Goal: Ask a question

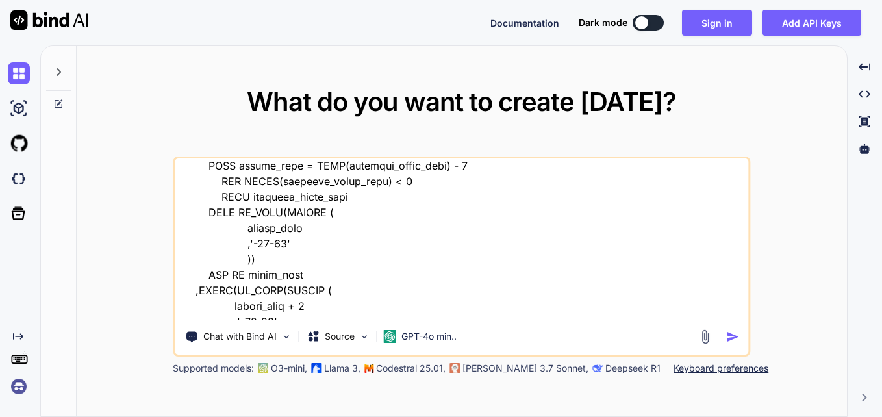
scroll to position [595, 0]
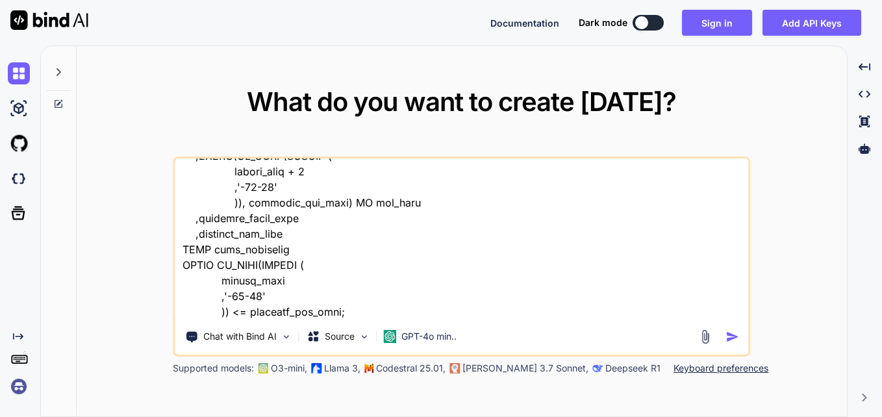
click at [381, 312] on textarea at bounding box center [462, 238] width 574 height 161
type textarea "WITH date_series AS ( SELECT CAST(contract_start_date AS DATE) AS contract_star…"
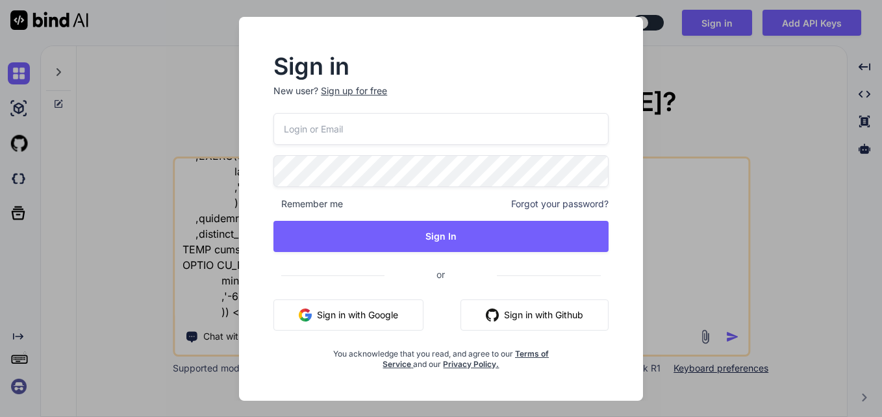
click at [663, 277] on div "Sign in New user? Sign up for free Remember me Forgot your password? Sign In or…" at bounding box center [441, 208] width 882 height 417
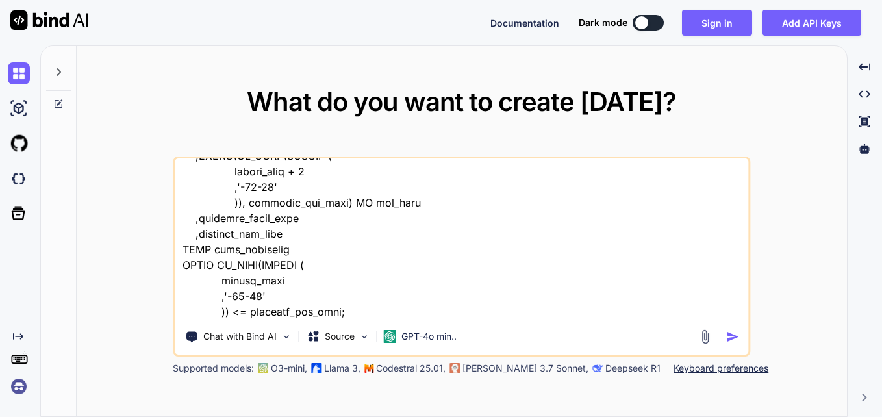
click at [58, 100] on icon at bounding box center [59, 104] width 8 height 8
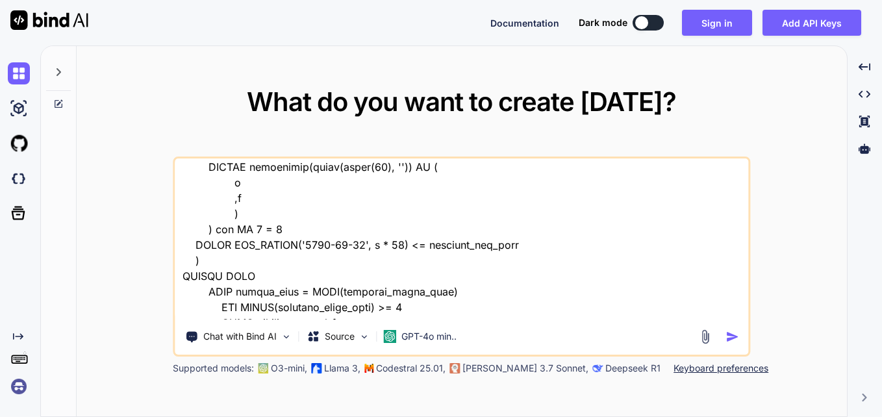
scroll to position [220, 0]
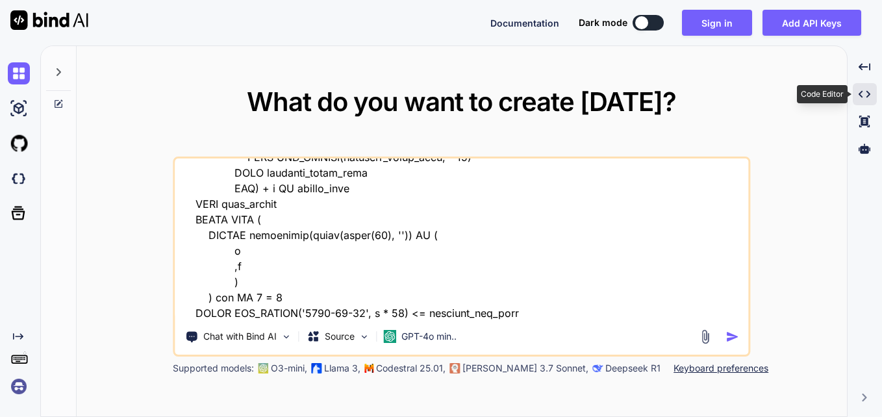
click at [859, 84] on div "Created with Pixso." at bounding box center [865, 94] width 24 height 22
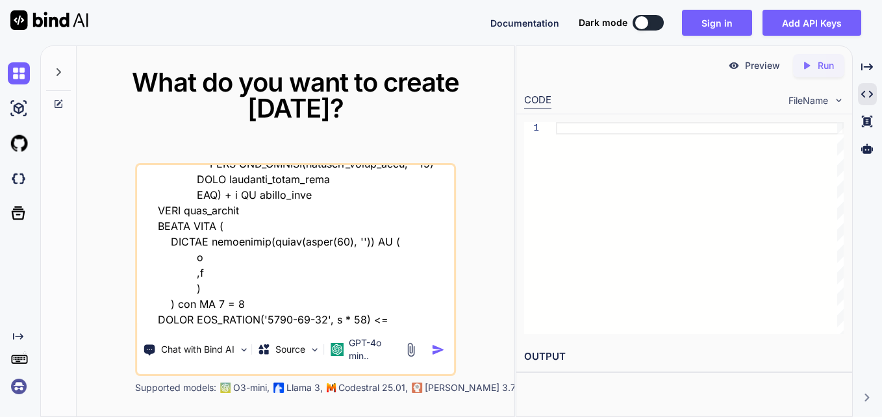
click at [57, 68] on icon at bounding box center [58, 72] width 10 height 10
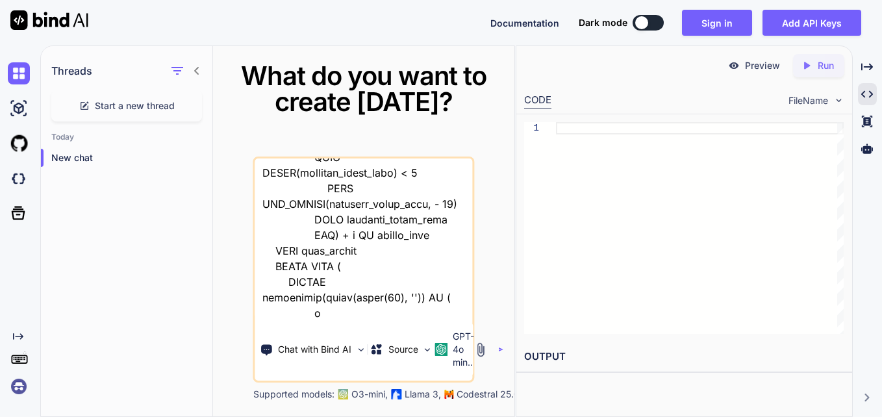
scroll to position [266, 0]
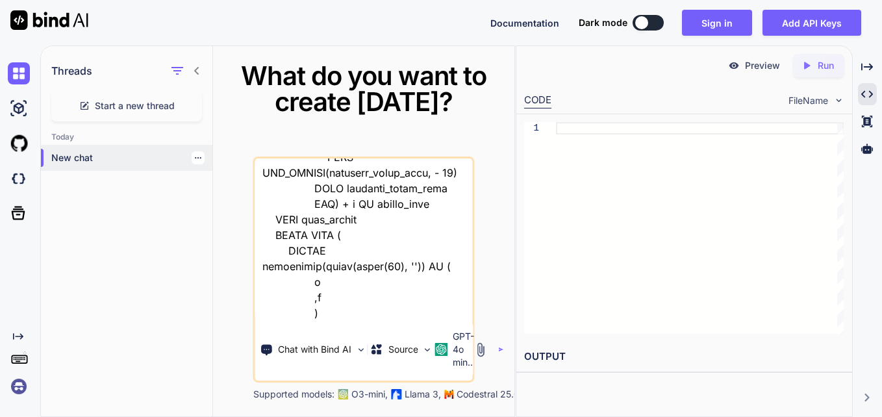
click at [62, 161] on p "New chat" at bounding box center [131, 157] width 161 height 13
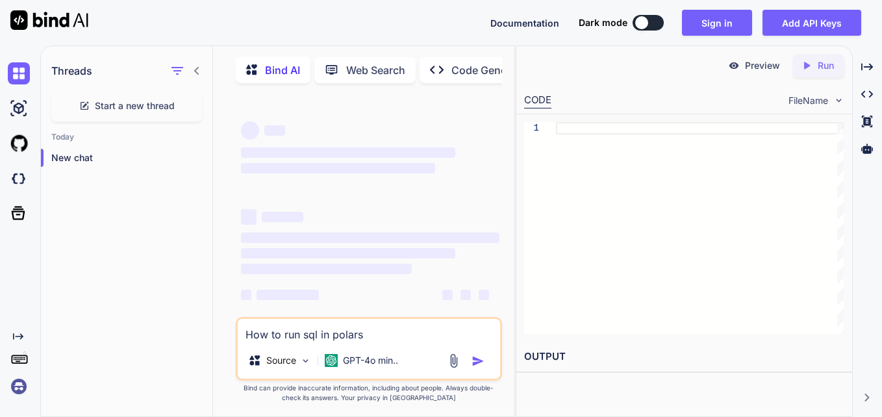
click at [281, 342] on textarea "How to run sql in polars" at bounding box center [369, 330] width 263 height 23
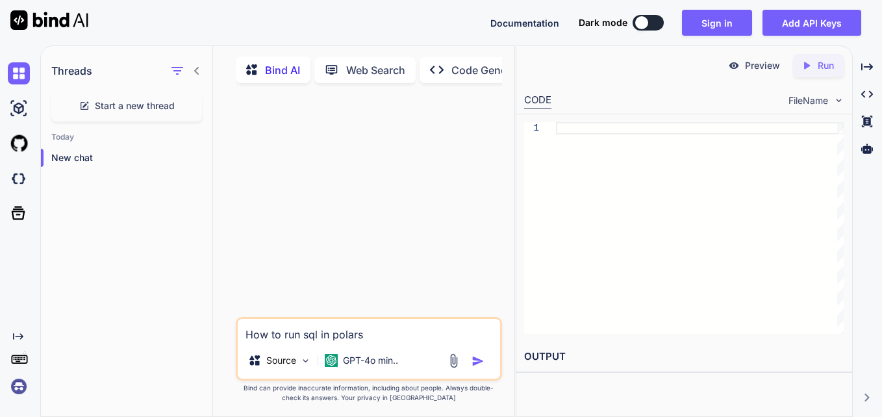
drag, startPoint x: 281, startPoint y: 344, endPoint x: 398, endPoint y: 346, distance: 116.9
click at [398, 346] on div "How to run sql in polars Source GPT-4o min.." at bounding box center [369, 349] width 267 height 64
type textarea "x"
type textarea "How to"
type textarea "x"
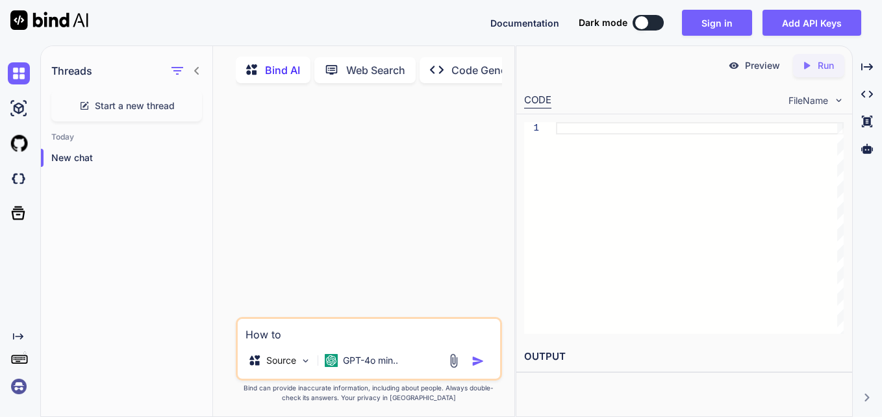
type textarea "How t"
type textarea "x"
type textarea "How"
type textarea "x"
type textarea "How"
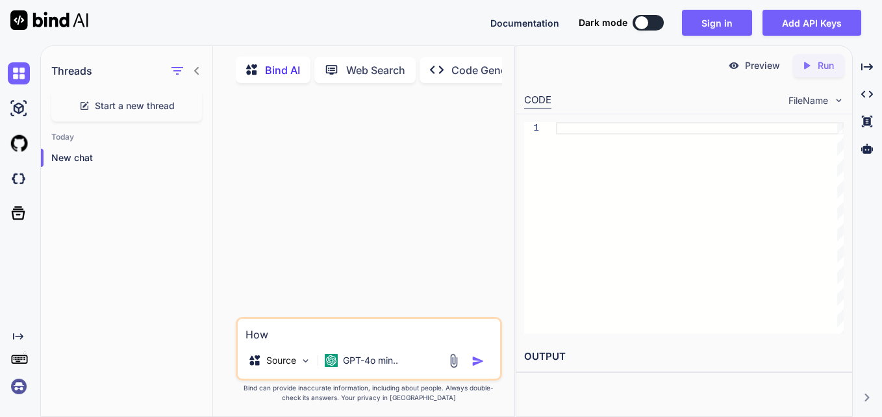
type textarea "x"
type textarea "Ho"
type textarea "x"
type textarea "H"
type textarea "x"
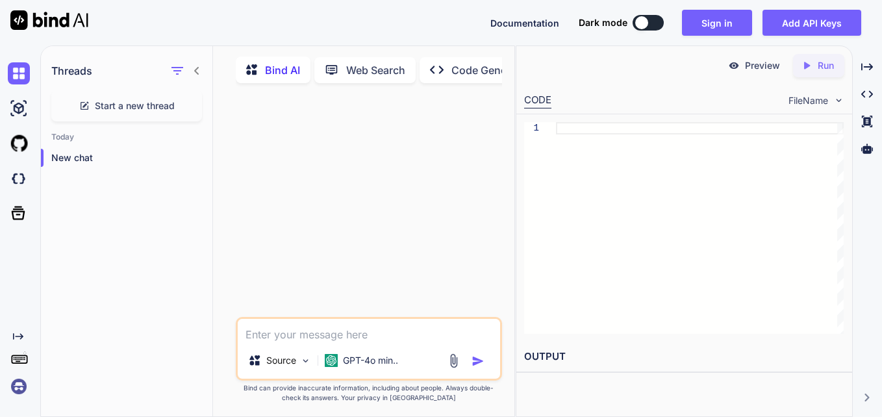
type textarea "x"
type textarea "[URL][DOMAIN_NAME]"
type textarea "x"
type textarea "[URL][DOMAIN_NAME]"
type textarea "x"
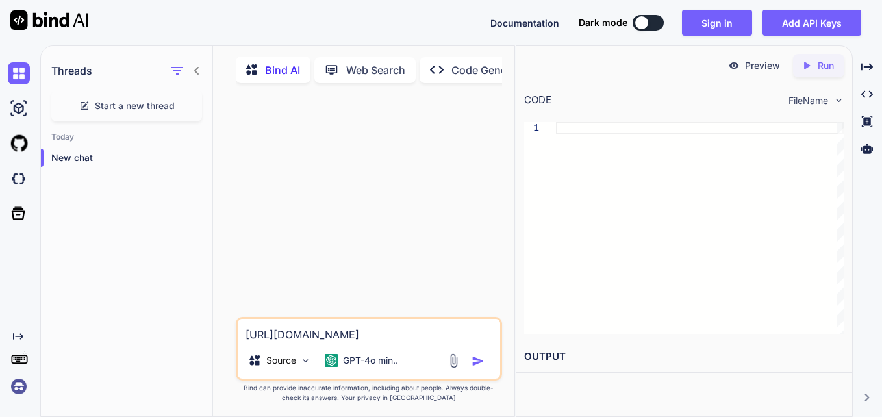
type textarea "[URL]"
type textarea "x"
type textarea "[URL]."
type textarea "x"
type textarea "[URL]"
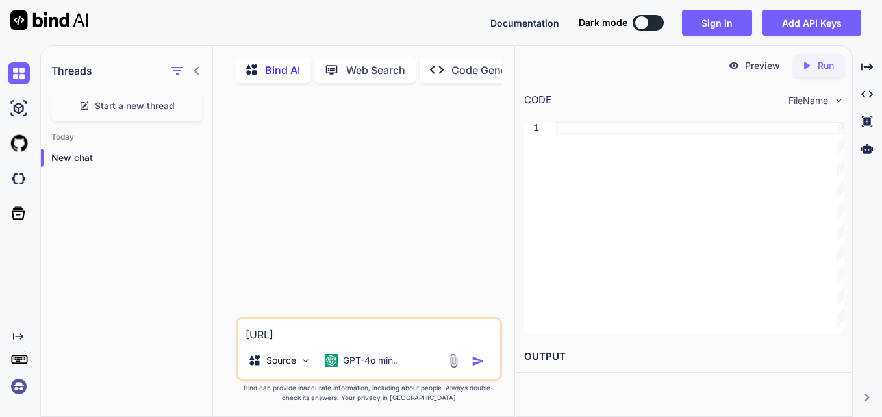
type textarea "x"
type textarea "[URL]"
type textarea "x"
type textarea "[URL]"
type textarea "x"
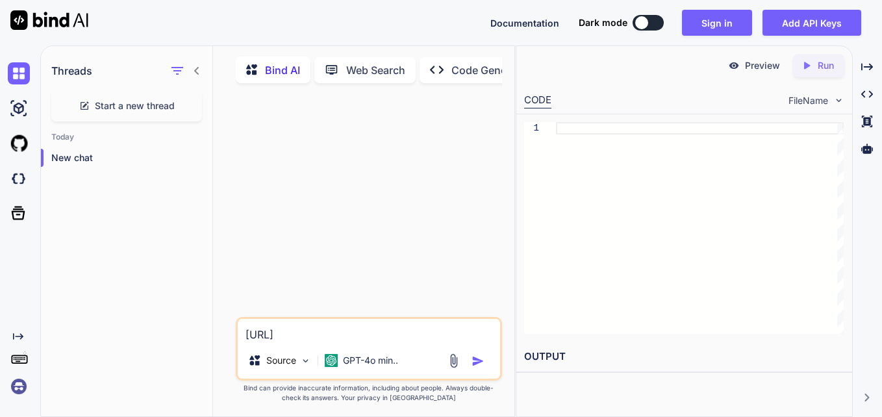
type textarea "[URL]"
type textarea "x"
type textarea "[URL]"
type textarea "x"
type textarea "[URL][DOMAIN_NAME]"
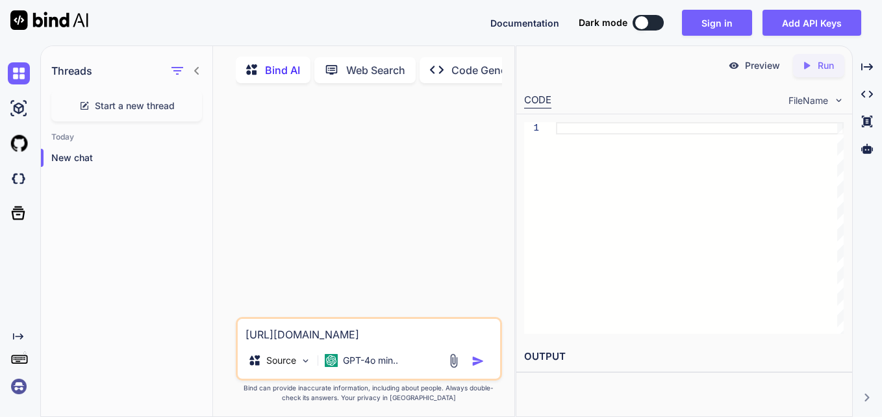
type textarea "x"
type textarea "[URL]"
type textarea "x"
type textarea "[URL]."
type textarea "x"
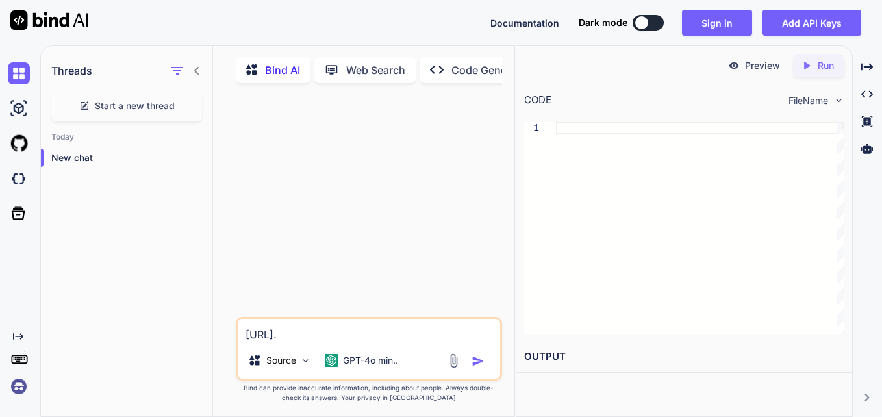
type textarea "[URL]"
type textarea "x"
type textarea "[URL]"
type textarea "x"
type textarea "[URL]"
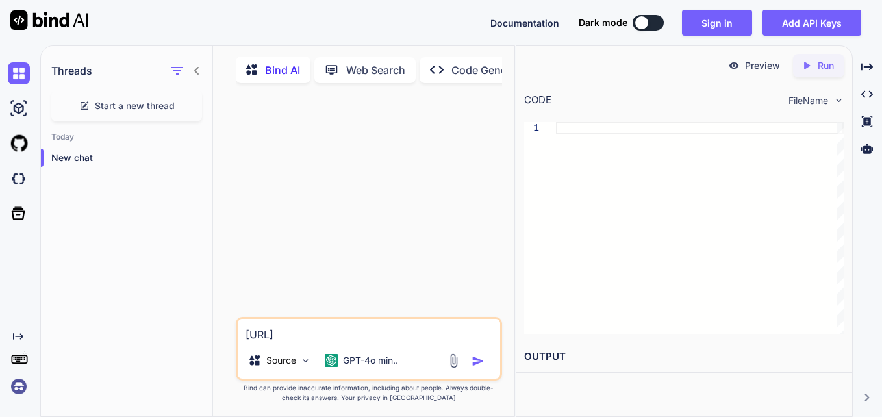
type textarea "x"
type textarea "https://"
type textarea "x"
type textarea "https:/"
type textarea "x"
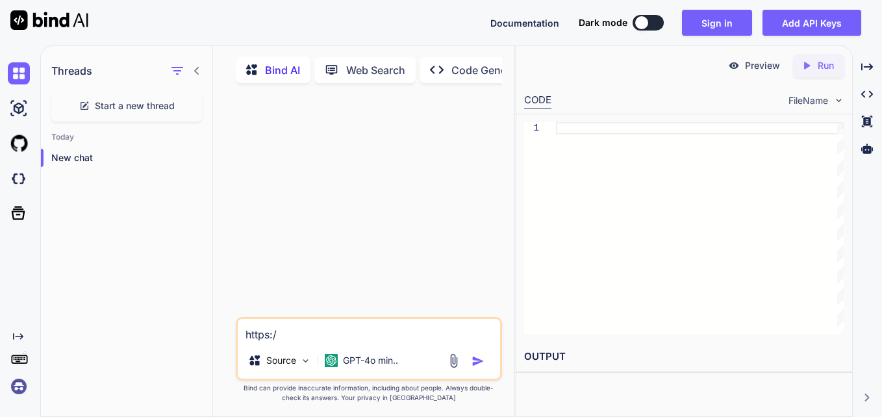
type textarea "https:"
type textarea "x"
type textarea "https"
type textarea "x"
type textarea "http"
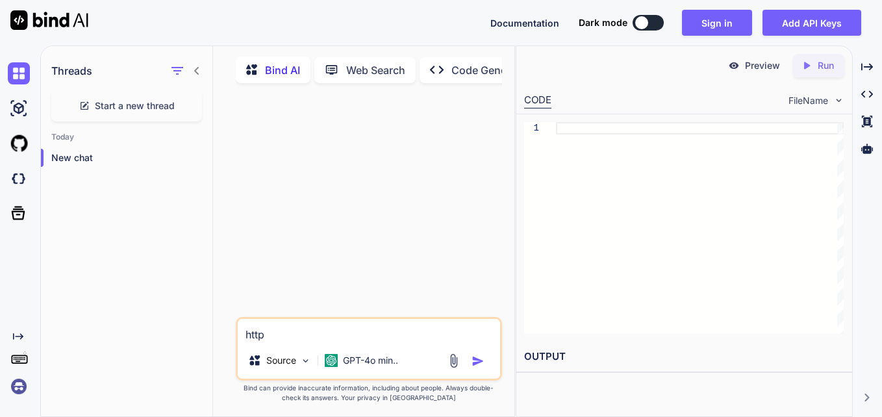
type textarea "x"
type textarea "htt"
type textarea "x"
type textarea "ht"
type textarea "x"
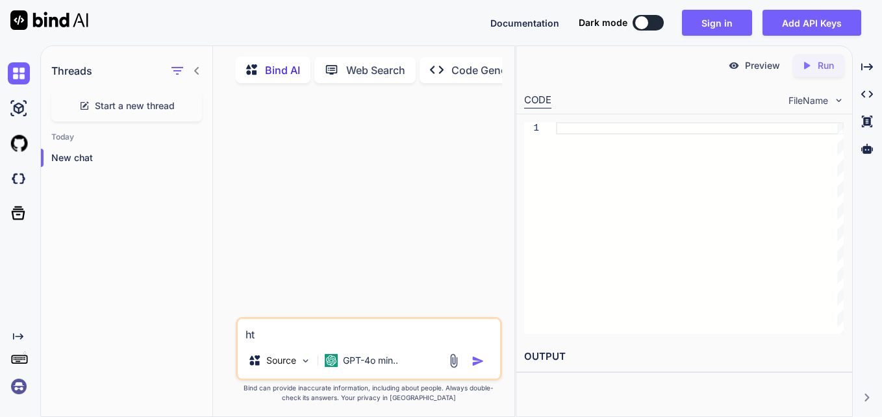
type textarea "h"
type textarea "x"
type textarea "WITH date_series AS ( SELECT CAST(contract_start_date AS DATE) AS contract_star…"
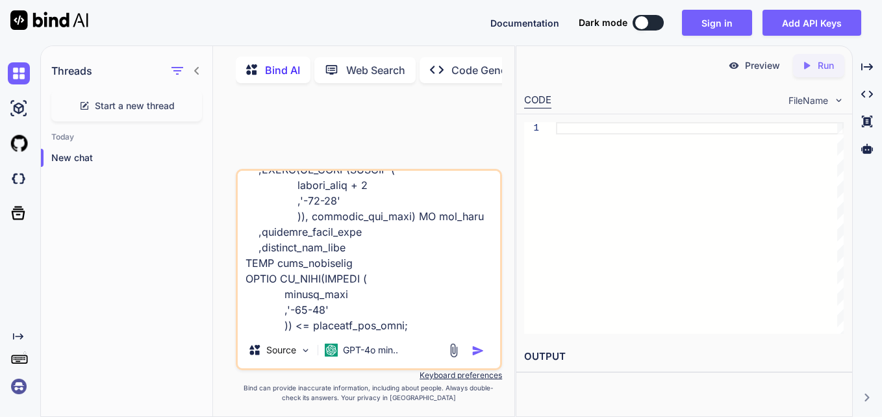
type textarea "x"
type textarea "WITH date_series AS ( SELECT CAST(contract_start_date AS DATE) AS contract_star…"
type textarea "x"
type textarea "WITH date_series AS ( SELECT CAST(contract_start_date AS DATE) AS contract_star…"
type textarea "x"
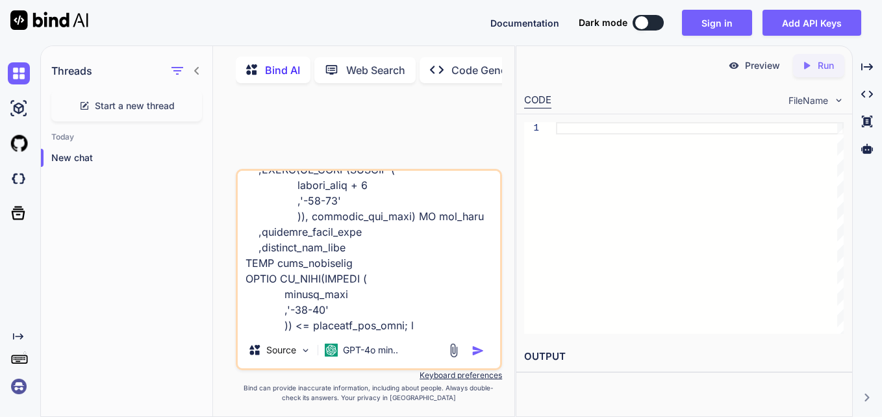
type textarea "WITH date_series AS ( SELECT CAST(contract_start_date AS DATE) AS contract_star…"
type textarea "x"
type textarea "WITH date_series AS ( SELECT CAST(contract_start_date AS DATE) AS contract_star…"
type textarea "x"
type textarea "WITH date_series AS ( SELECT CAST(contract_start_date AS DATE) AS contract_star…"
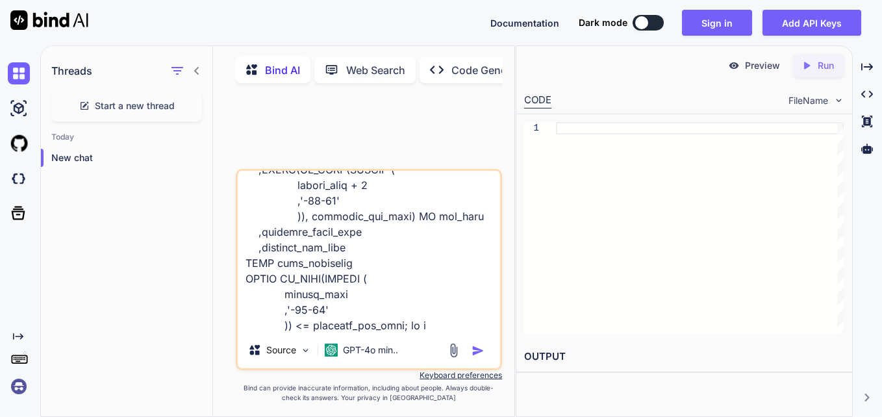
type textarea "x"
type textarea "WITH date_series AS ( SELECT CAST(contract_start_date AS DATE) AS contract_star…"
type textarea "x"
type textarea "WITH date_series AS ( SELECT CAST(contract_start_date AS DATE) AS contract_star…"
type textarea "x"
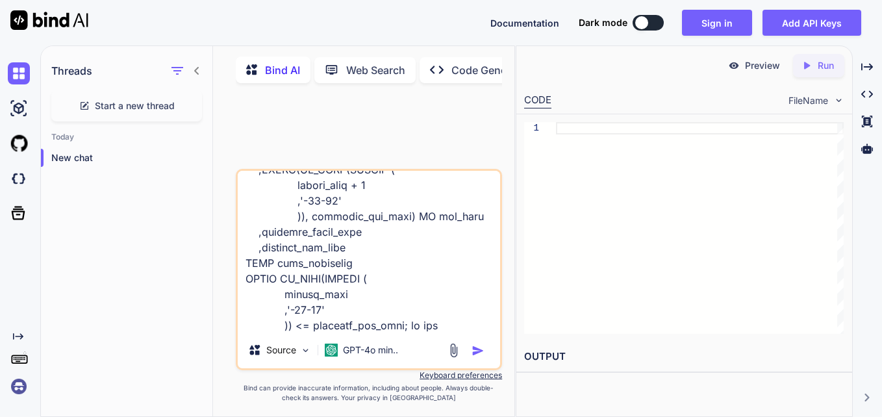
type textarea "WITH date_series AS ( SELECT CAST(contract_start_date AS DATE) AS contract_star…"
type textarea "x"
type textarea "WITH date_series AS ( SELECT CAST(contract_start_date AS DATE) AS contract_star…"
type textarea "x"
type textarea "WITH date_series AS ( SELECT CAST(contract_start_date AS DATE) AS contract_star…"
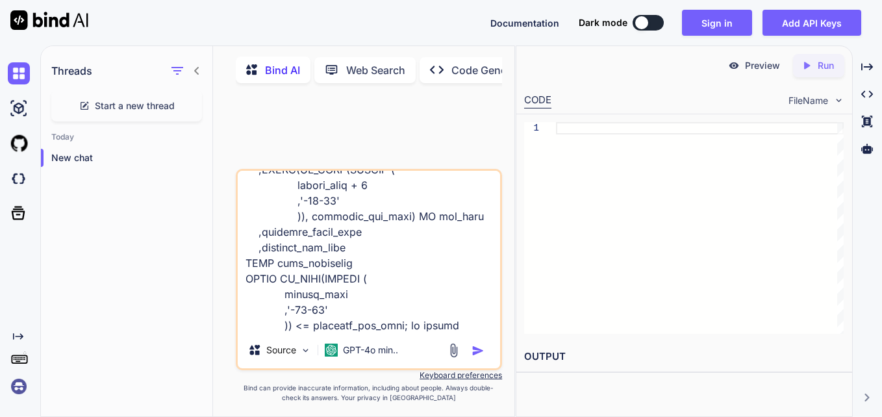
type textarea "x"
type textarea "WITH date_series AS ( SELECT CAST(contract_start_date AS DATE) AS contract_star…"
type textarea "x"
type textarea "WITH date_series AS ( SELECT CAST(contract_start_date AS DATE) AS contract_star…"
type textarea "x"
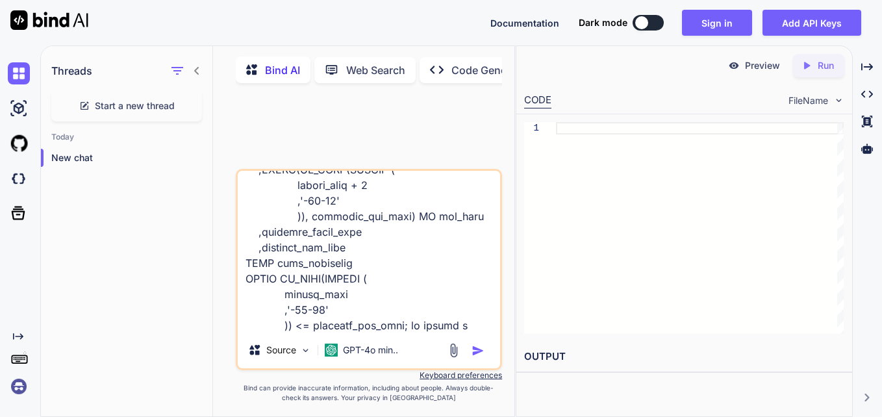
type textarea "WITH date_series AS ( SELECT CAST(contract_start_date AS DATE) AS contract_star…"
type textarea "x"
type textarea "WITH date_series AS ( SELECT CAST(contract_start_date AS DATE) AS contract_star…"
type textarea "x"
type textarea "WITH date_series AS ( SELECT CAST(contract_start_date AS DATE) AS contract_star…"
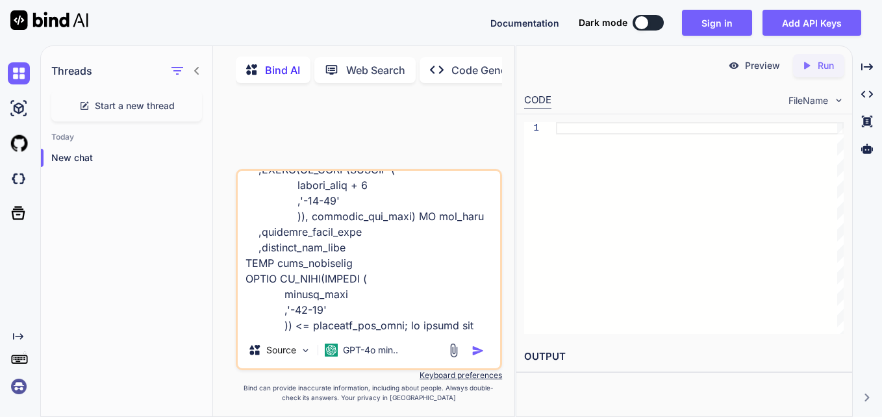
click at [476, 357] on img "button" at bounding box center [478, 350] width 13 height 13
type textarea "x"
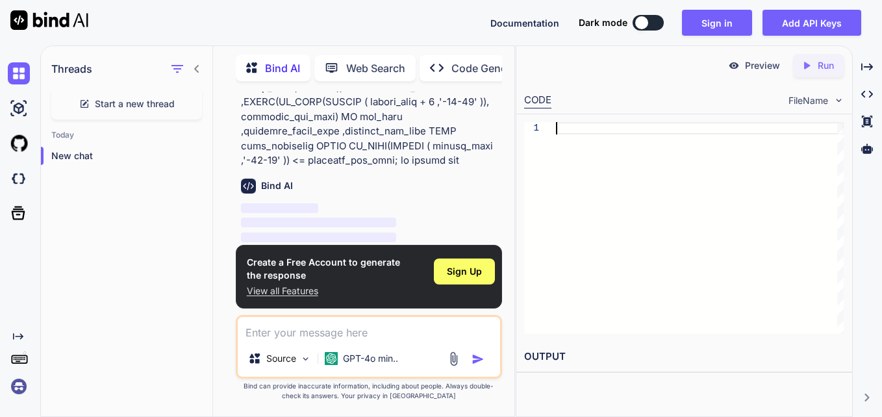
scroll to position [0, 0]
click at [753, 196] on div at bounding box center [700, 228] width 288 height 212
click at [840, 103] on img at bounding box center [838, 100] width 11 height 11
click at [869, 71] on icon "Created with Pixso." at bounding box center [867, 67] width 12 height 12
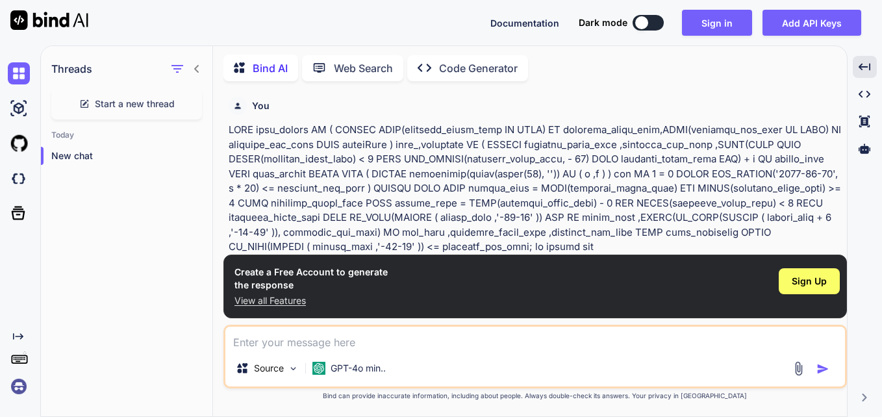
scroll to position [92, 0]
